Goal: Information Seeking & Learning: Learn about a topic

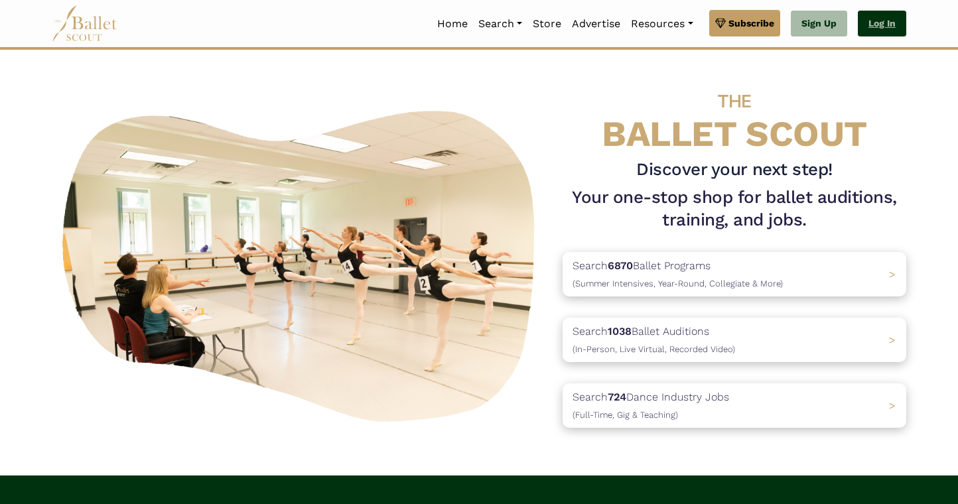
click at [896, 23] on link "Log In" at bounding box center [882, 24] width 48 height 27
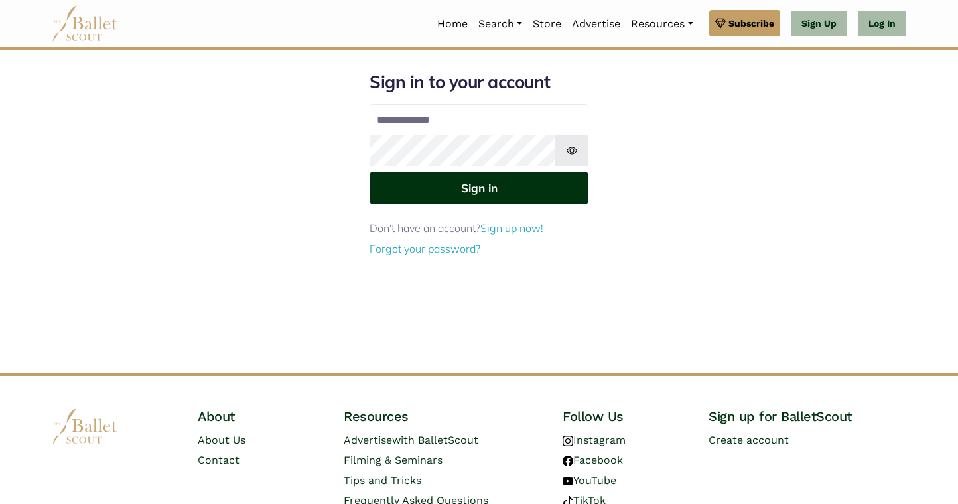
type input "**********"
click at [553, 192] on button "Sign in" at bounding box center [479, 188] width 219 height 33
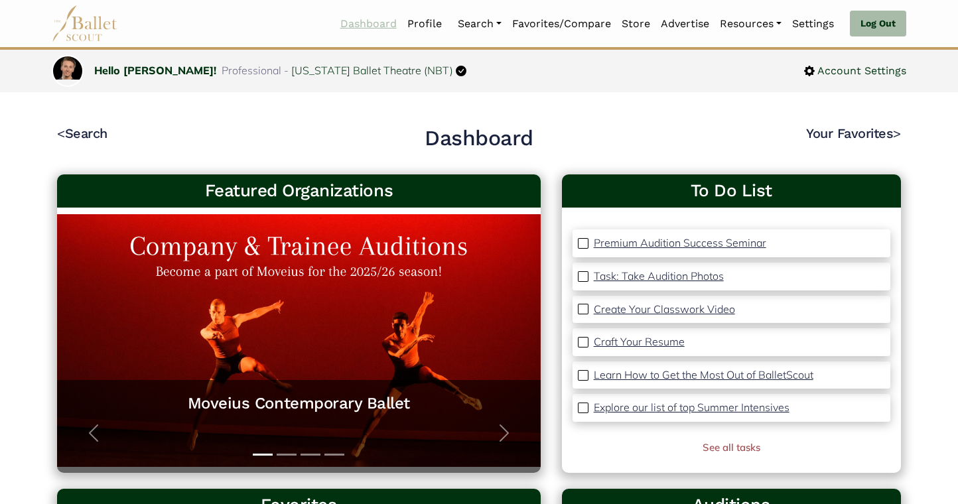
click at [382, 21] on link "Dashboard" at bounding box center [368, 24] width 67 height 28
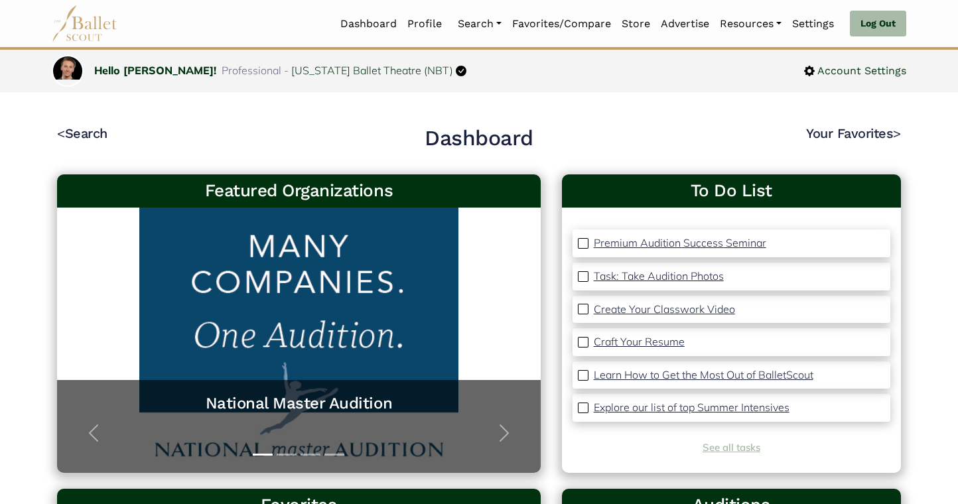
click at [731, 450] on link "See all tasks" at bounding box center [732, 447] width 58 height 13
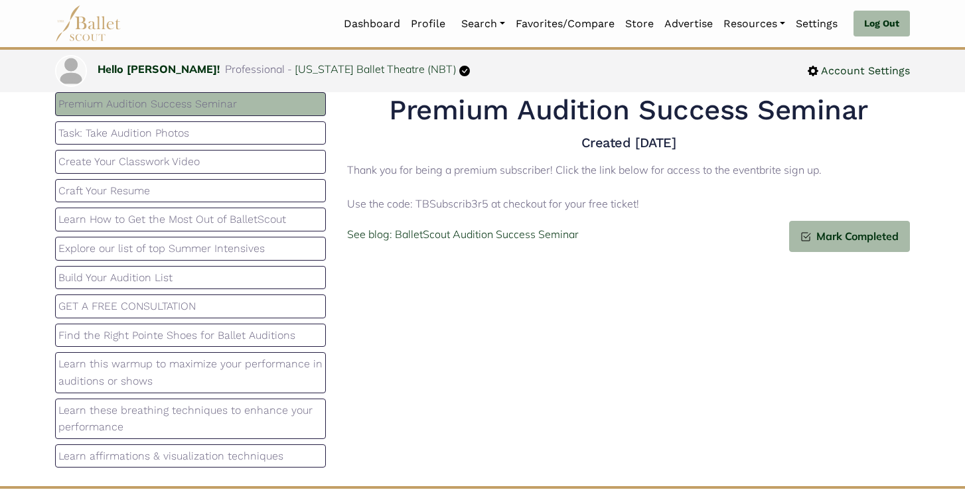
scroll to position [39, 0]
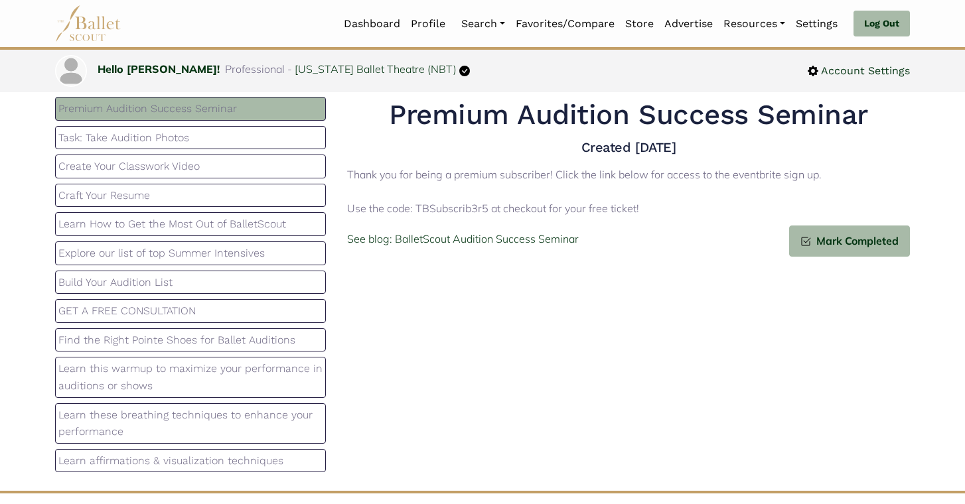
click at [232, 145] on p "Task: Take Audition Photos" at bounding box center [190, 137] width 264 height 17
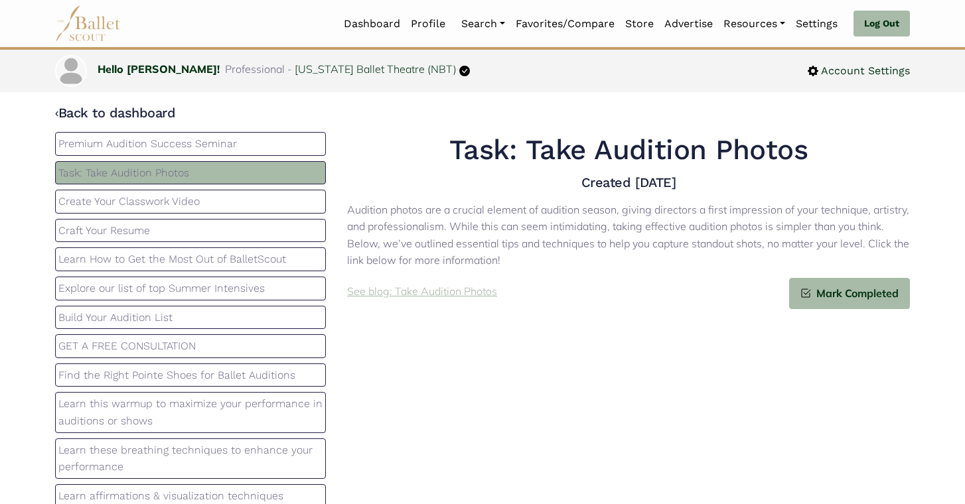
scroll to position [0, 0]
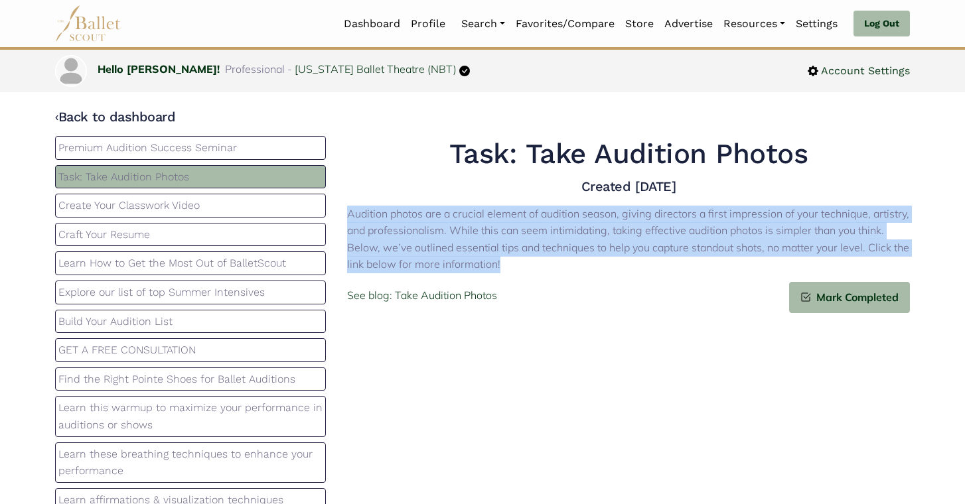
drag, startPoint x: 504, startPoint y: 271, endPoint x: 342, endPoint y: 211, distance: 172.6
click at [342, 211] on div "Task: Take Audition Photos Created [DATE] Audition photos are a crucial element…" at bounding box center [628, 209] width 584 height 146
copy p "Audition photos are a crucial element of audition season, giving directors a fi…"
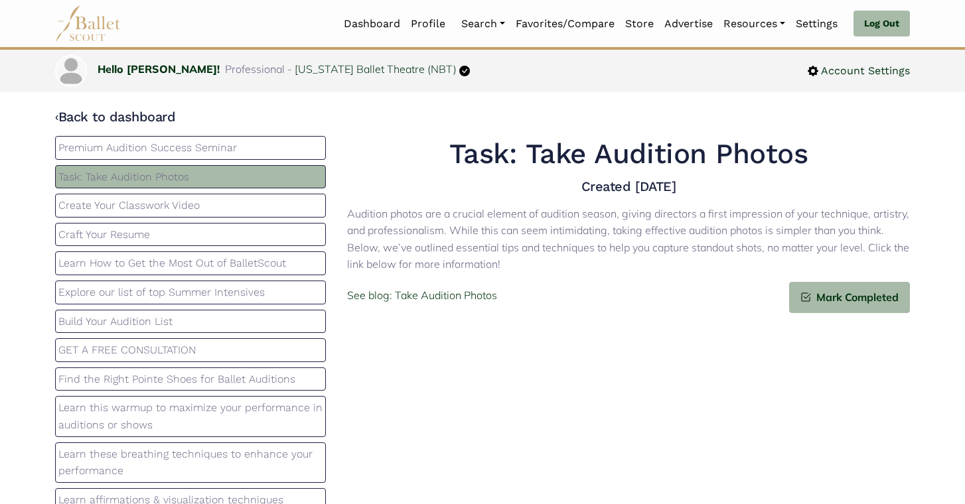
click at [216, 200] on p "Create Your Classwork Video" at bounding box center [190, 205] width 264 height 17
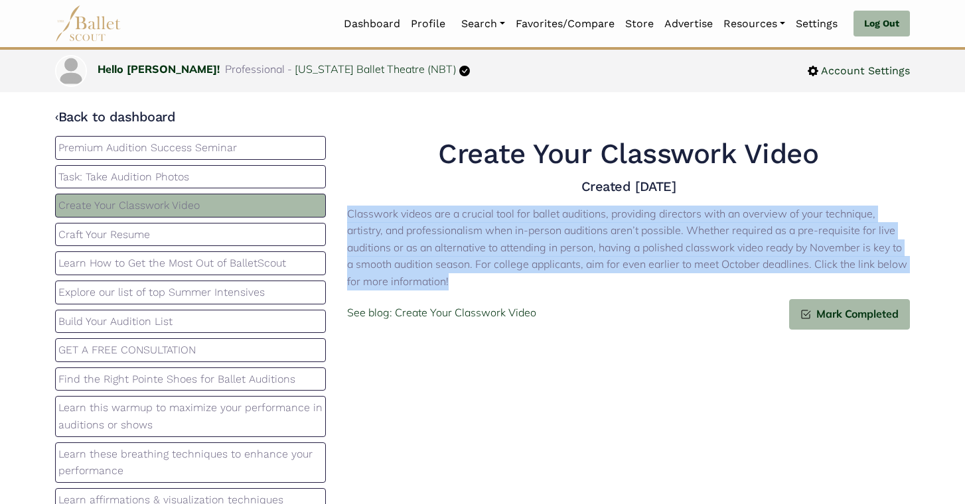
drag, startPoint x: 449, startPoint y: 285, endPoint x: 349, endPoint y: 216, distance: 121.7
click at [349, 216] on p "Classwork videos are a crucial tool for ballet auditions, providing directors w…" at bounding box center [628, 248] width 563 height 85
copy p "Classwork videos are a crucial tool for ballet auditions, providing directors w…"
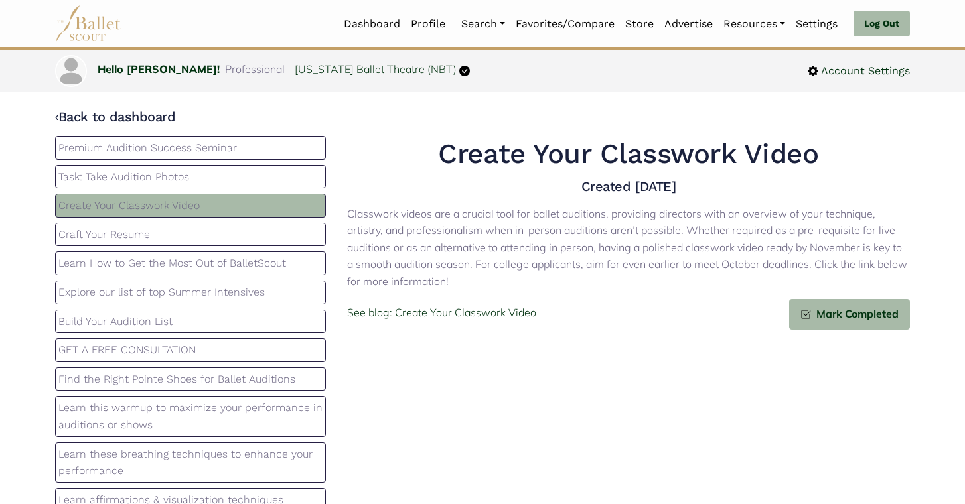
click at [182, 230] on p "Craft Your Resume" at bounding box center [190, 234] width 264 height 17
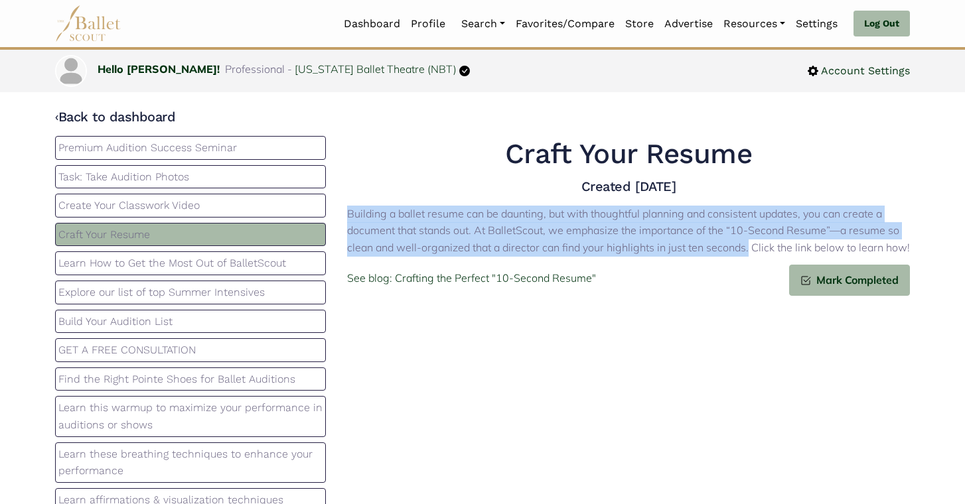
drag, startPoint x: 749, startPoint y: 250, endPoint x: 346, endPoint y: 215, distance: 404.3
click at [347, 215] on p "Building a ballet resume can be daunting, but with thoughtful planning and cons…" at bounding box center [628, 231] width 563 height 51
copy p "Building a ballet resume can be daunting, but with thoughtful planning and cons…"
